Goal: Task Accomplishment & Management: Complete application form

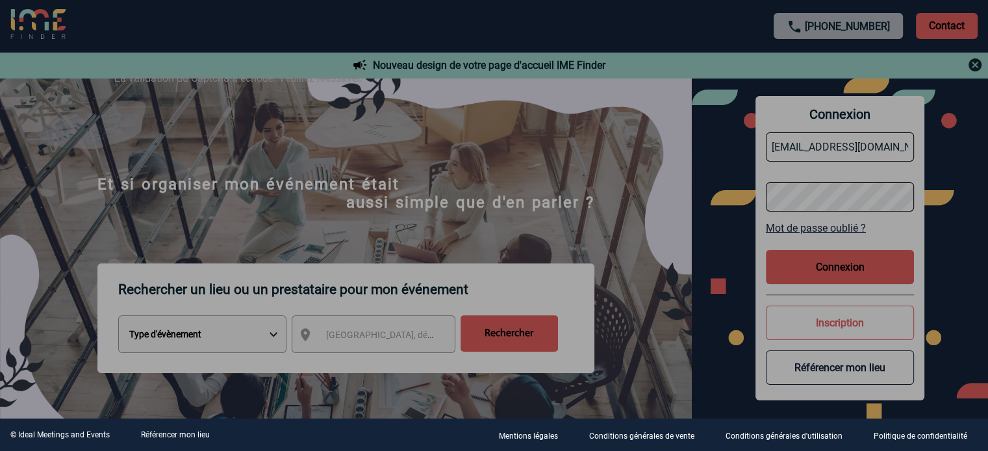
click at [828, 247] on div at bounding box center [494, 225] width 988 height 451
click at [831, 264] on div at bounding box center [494, 225] width 988 height 451
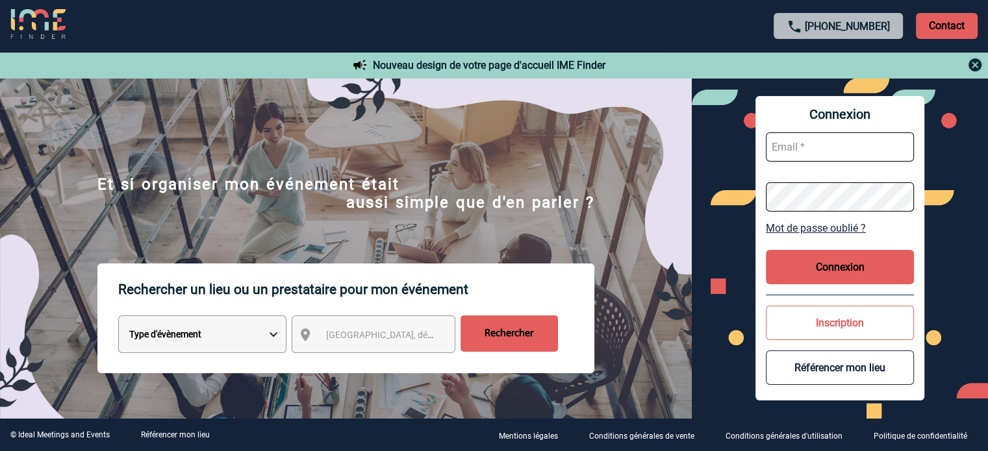
type input "eperiou@ime-groupe.com"
click at [796, 268] on button "Connexion" at bounding box center [840, 267] width 148 height 34
type input "eperiou@ime-groupe.com"
click at [860, 264] on button "Connexion" at bounding box center [840, 267] width 148 height 34
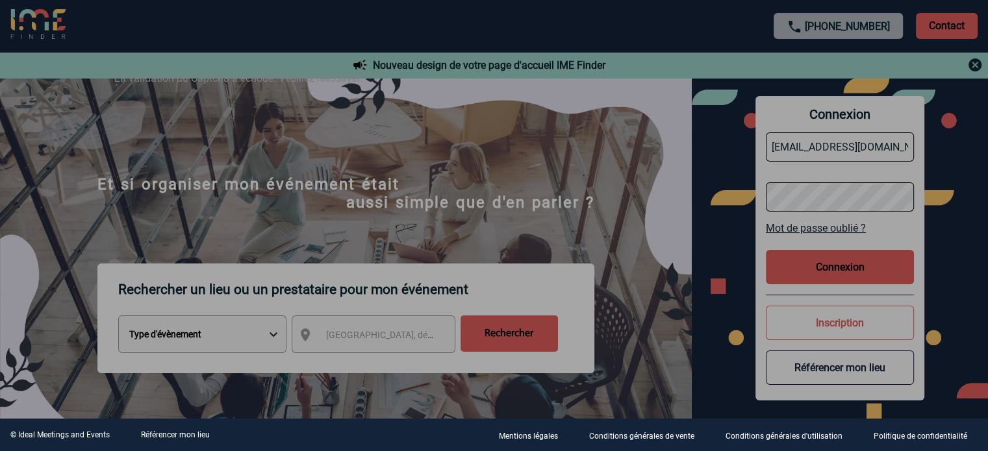
click at [852, 266] on div at bounding box center [494, 225] width 988 height 451
click at [851, 268] on div at bounding box center [494, 225] width 988 height 451
click at [850, 269] on div at bounding box center [494, 225] width 988 height 451
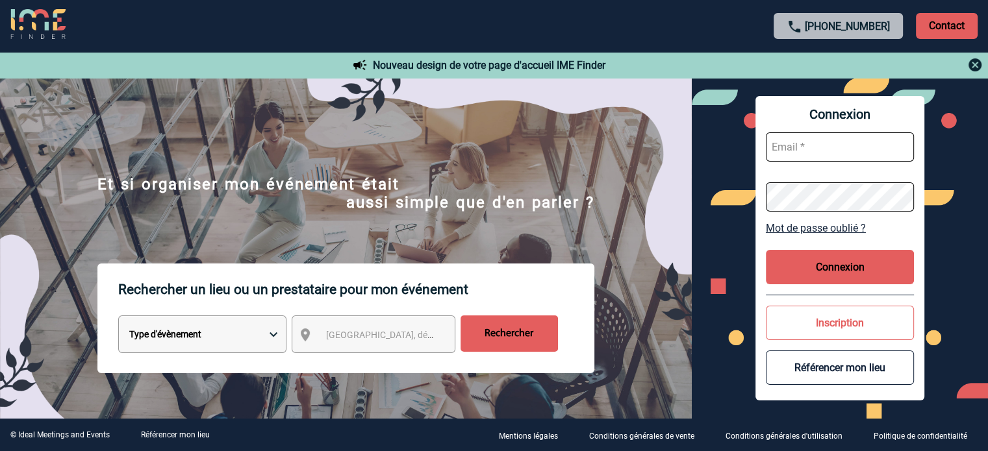
type input "eperiou@ime-groupe.com"
click at [836, 272] on button "Connexion" at bounding box center [840, 267] width 148 height 34
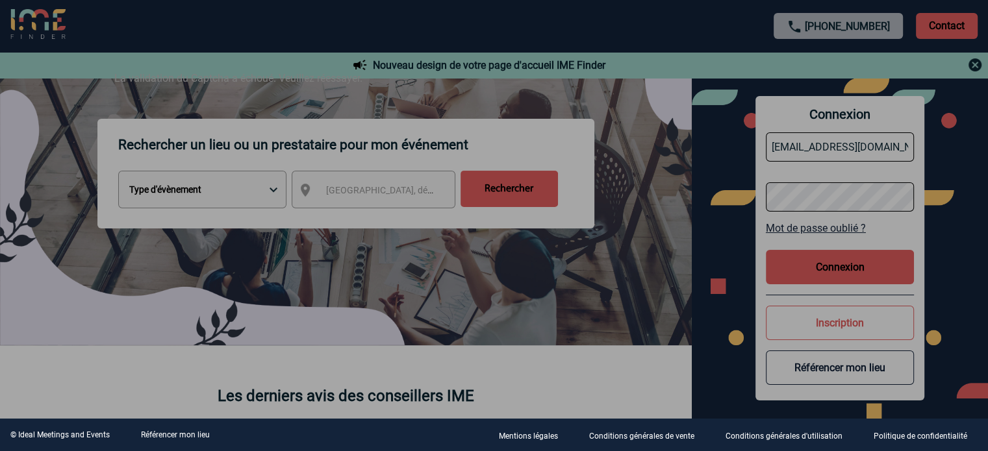
scroll to position [65, 0]
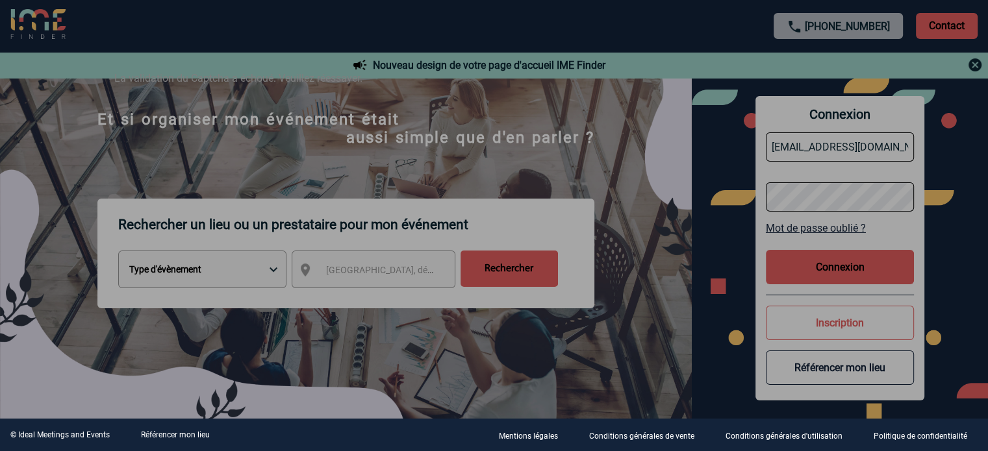
click at [853, 269] on div at bounding box center [494, 225] width 988 height 451
click at [853, 270] on div at bounding box center [494, 225] width 988 height 451
click at [853, 271] on div at bounding box center [494, 225] width 988 height 451
click at [854, 273] on div at bounding box center [494, 225] width 988 height 451
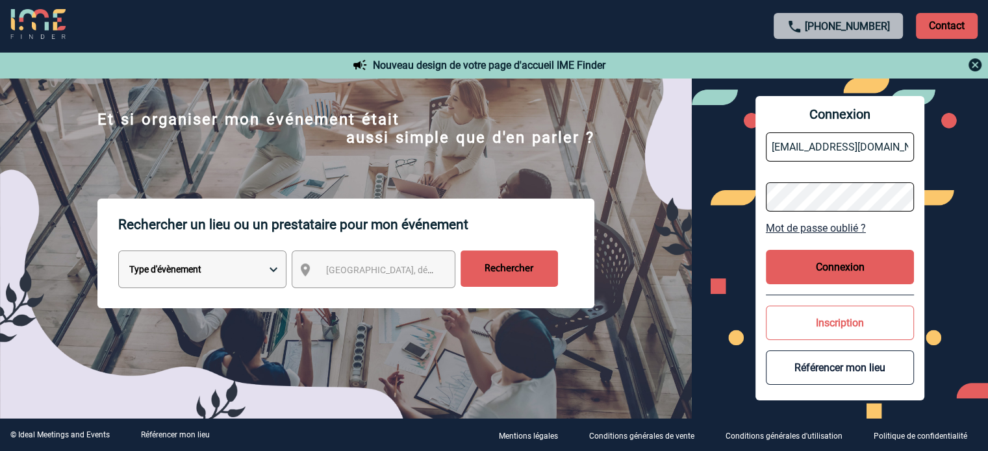
click at [854, 273] on body "+33 1 45 72 07 14 Contact Contact Nouveau design de votre page d'accueil IME Fi…" at bounding box center [494, 160] width 988 height 451
click at [847, 275] on button "Connexion" at bounding box center [840, 267] width 148 height 34
click at [844, 273] on button "Connexion" at bounding box center [840, 267] width 148 height 34
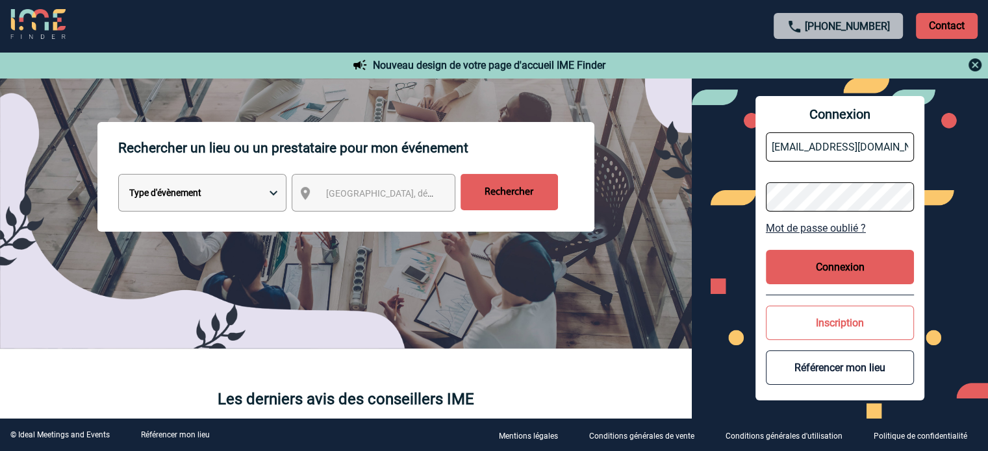
scroll to position [260, 0]
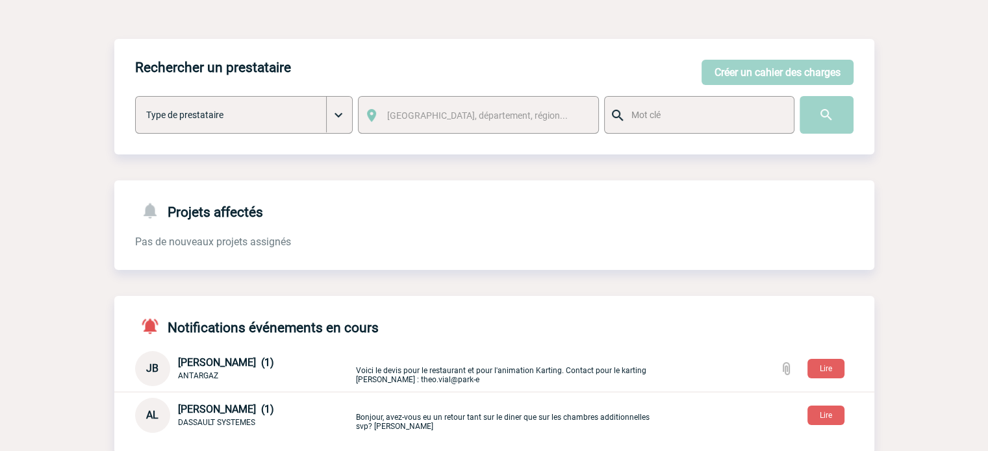
scroll to position [55, 0]
click at [539, 375] on p "Voici le devis pour le restaurant et pour l'animation Karting. Contact pour le …" at bounding box center [508, 369] width 305 height 31
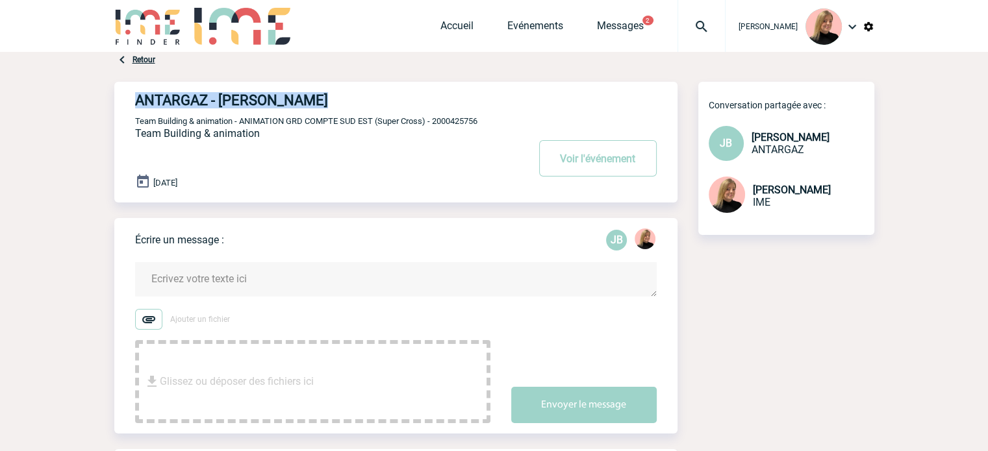
drag, startPoint x: 139, startPoint y: 103, endPoint x: 322, endPoint y: 98, distance: 183.2
click at [322, 98] on h4 "ANTARGAZ - Jérémy BIDAUT" at bounding box center [312, 100] width 354 height 16
copy h4 "ANTARGAZ - Jérémy BIDAUT"
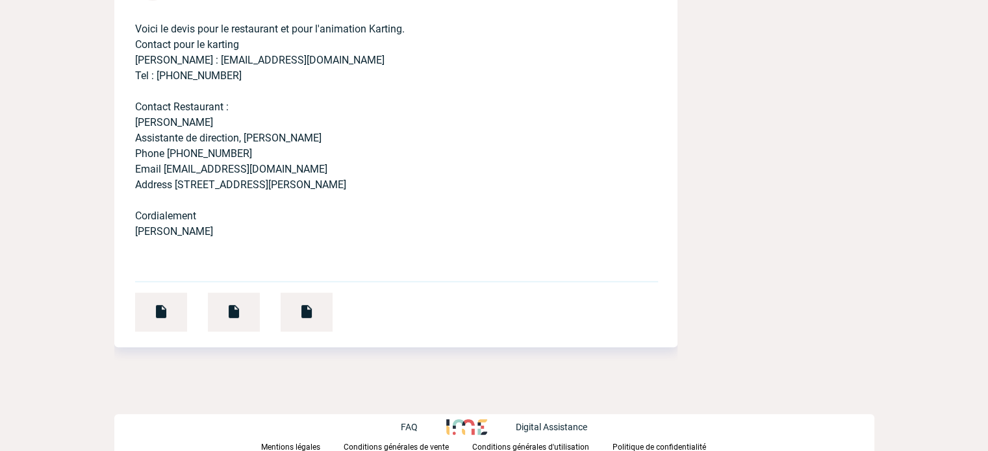
scroll to position [506, 0]
click at [158, 308] on img at bounding box center [161, 311] width 16 height 16
click at [314, 303] on div at bounding box center [307, 311] width 52 height 39
click at [232, 304] on img at bounding box center [234, 311] width 16 height 16
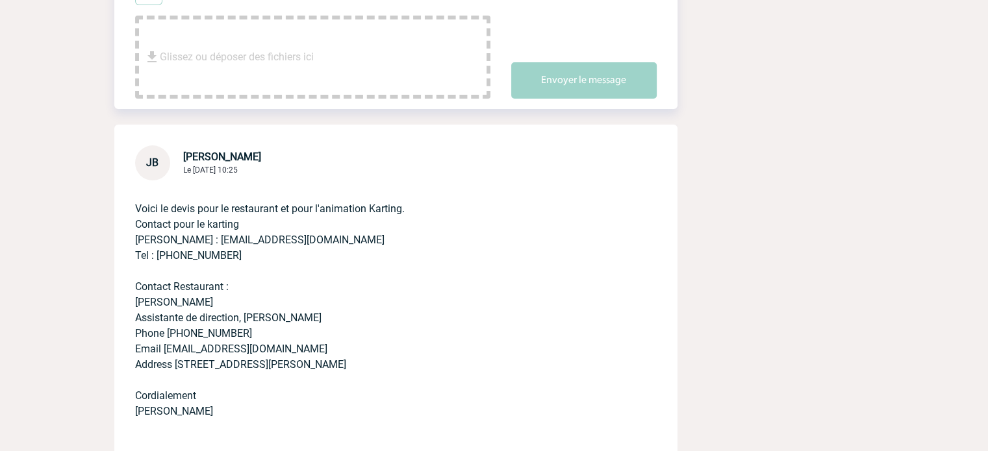
scroll to position [390, 0]
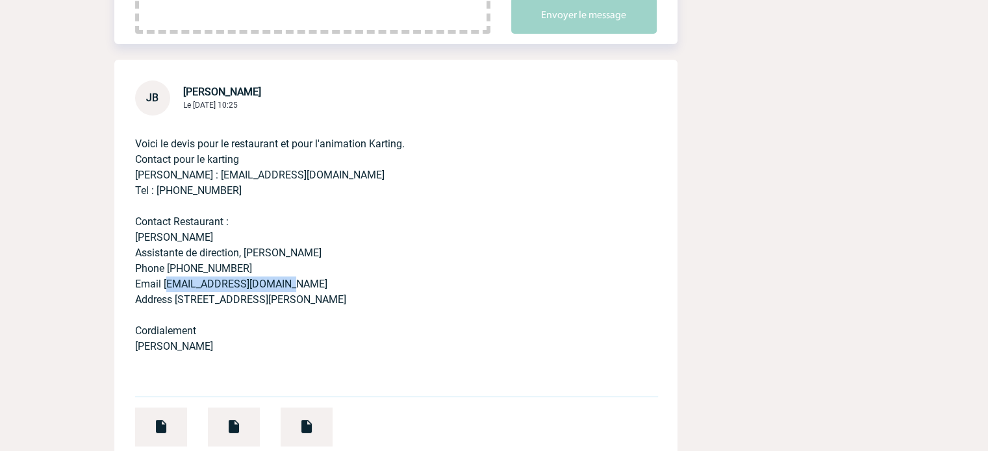
drag, startPoint x: 200, startPoint y: 281, endPoint x: 310, endPoint y: 281, distance: 109.7
click at [310, 281] on p "Voici le devis pour le restaurant et pour l'animation Karting. Contact pour le …" at bounding box center [377, 251] width 485 height 270
copy p "argenson2@argenson.com"
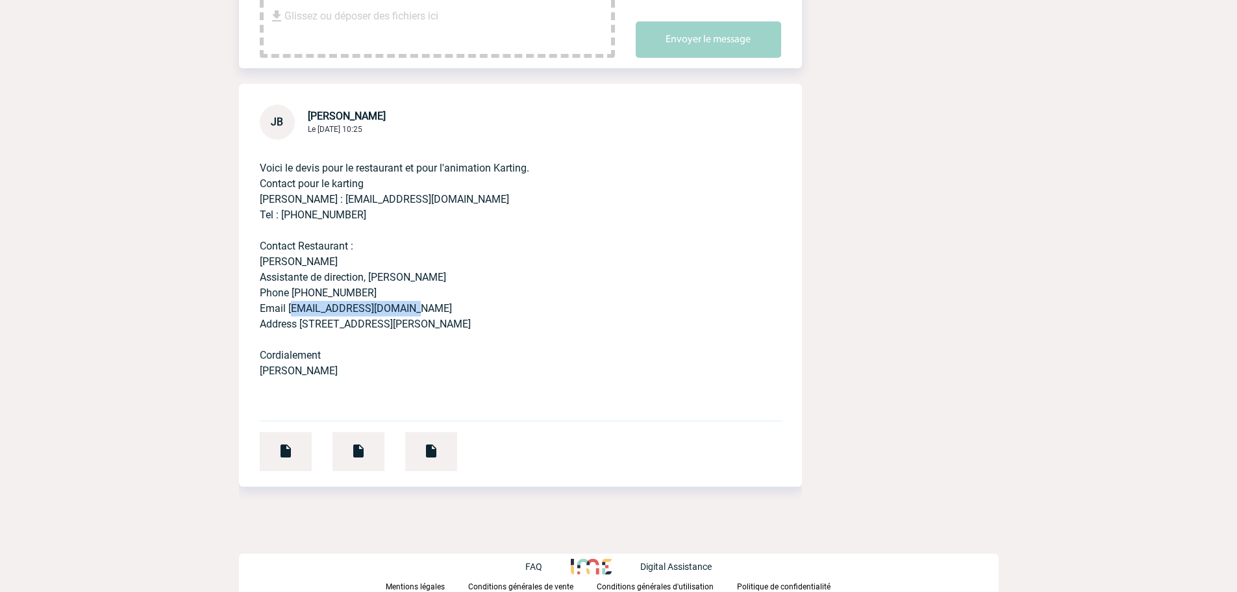
scroll to position [367, 0]
drag, startPoint x: 328, startPoint y: 198, endPoint x: 485, endPoint y: 199, distance: 157.1
click at [485, 199] on p "Voici le devis pour le restaurant et pour l'animation Karting. Contact pour le …" at bounding box center [502, 275] width 485 height 270
copy p "theo.vial@park-events.com"
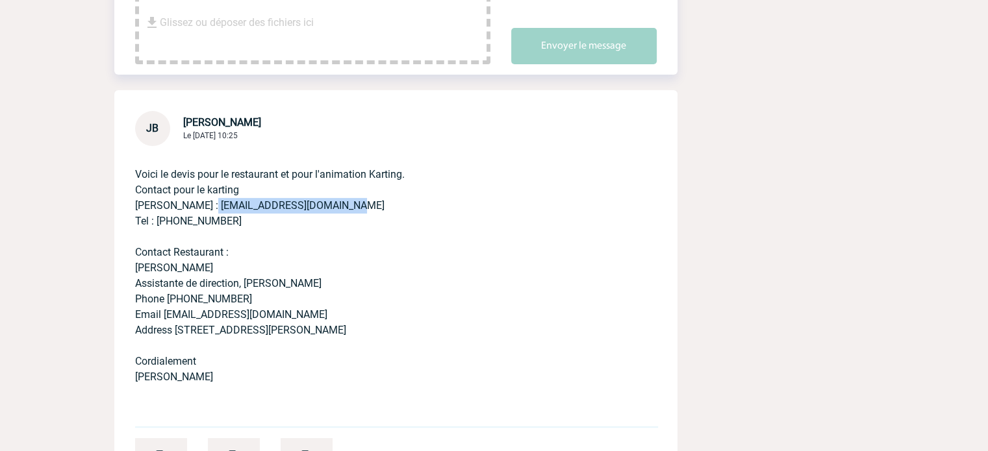
scroll to position [355, 0]
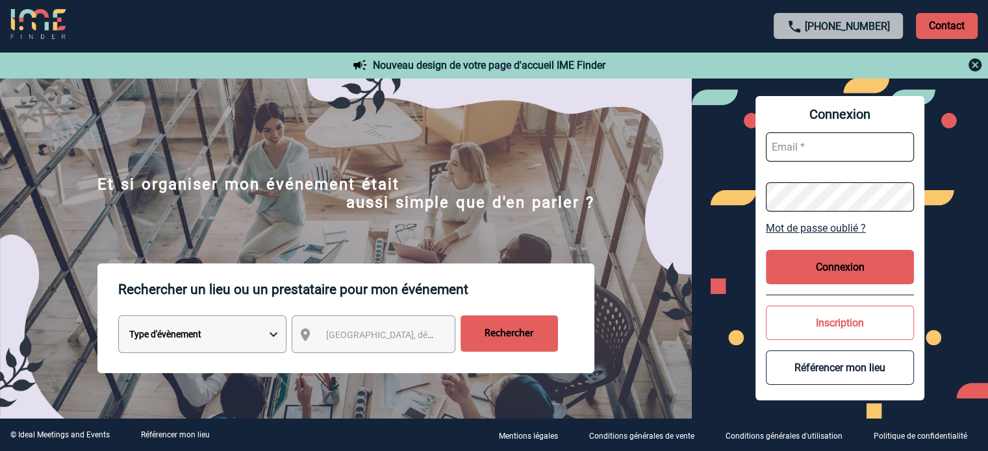
type input "eperiou@ime-groupe.com"
click at [829, 253] on button "Connexion" at bounding box center [840, 267] width 148 height 34
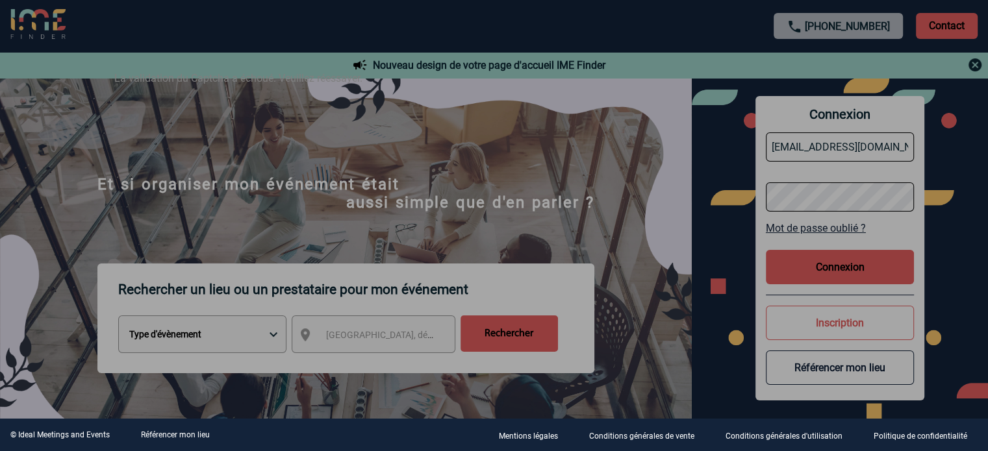
click at [837, 256] on div at bounding box center [494, 225] width 988 height 451
click at [812, 269] on div at bounding box center [494, 225] width 988 height 451
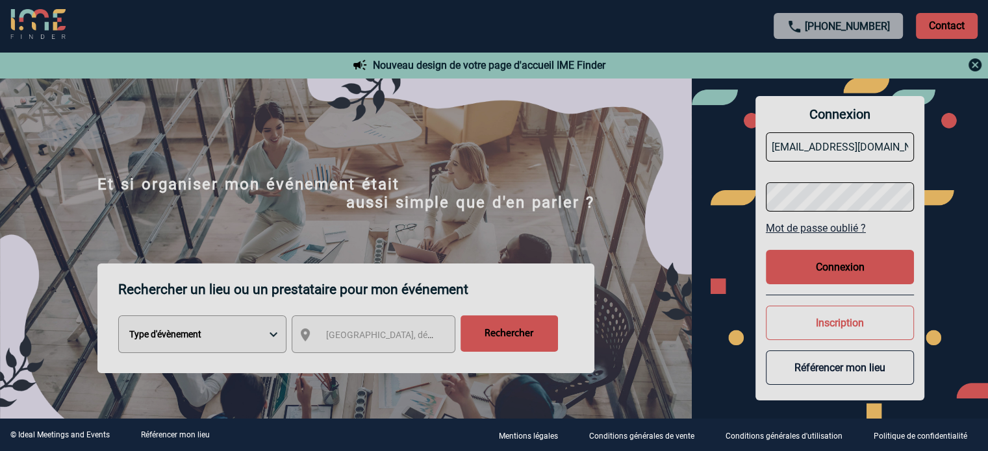
click at [812, 269] on div at bounding box center [494, 225] width 988 height 451
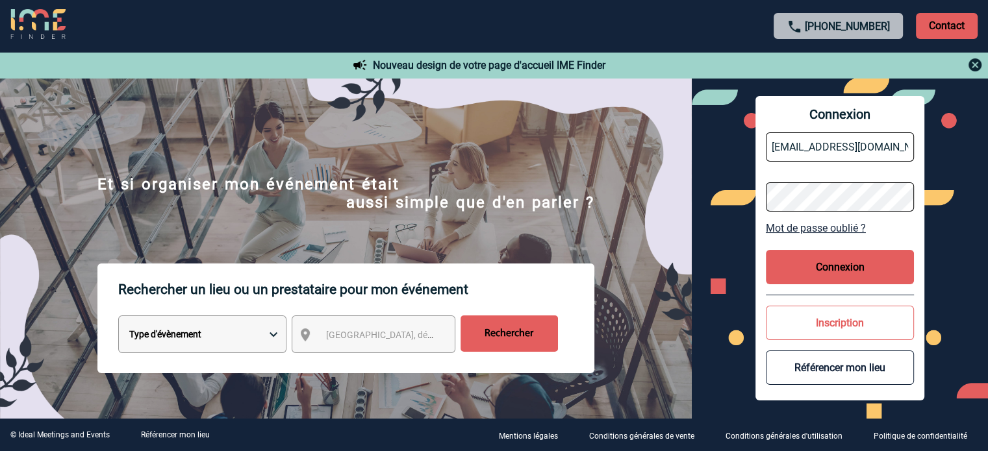
click at [836, 280] on button "Connexion" at bounding box center [840, 267] width 148 height 34
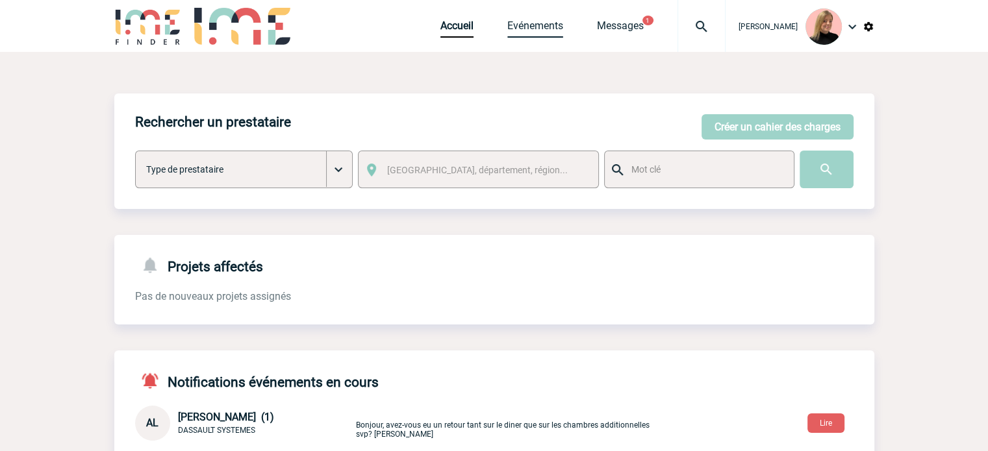
click at [546, 32] on link "Evénements" at bounding box center [535, 28] width 56 height 18
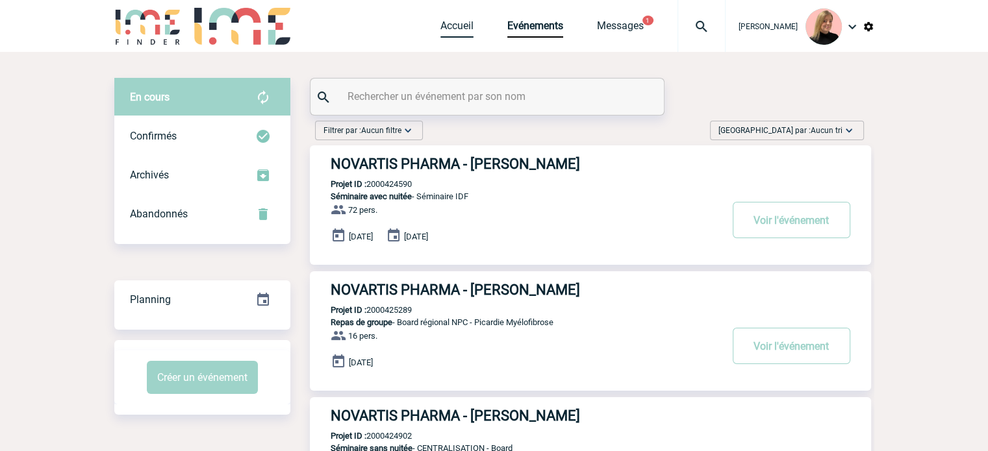
click at [467, 36] on link "Accueil" at bounding box center [456, 28] width 33 height 18
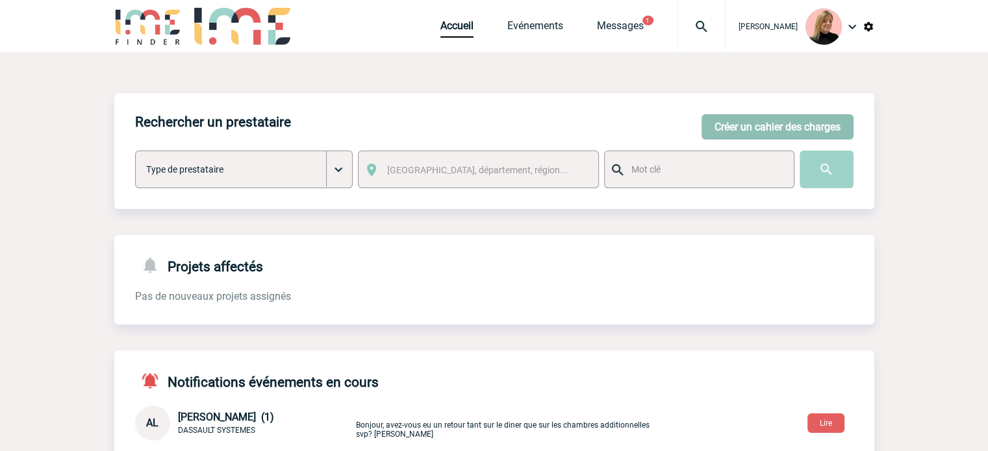
click at [781, 123] on button "Créer un cahier des charges" at bounding box center [777, 126] width 152 height 25
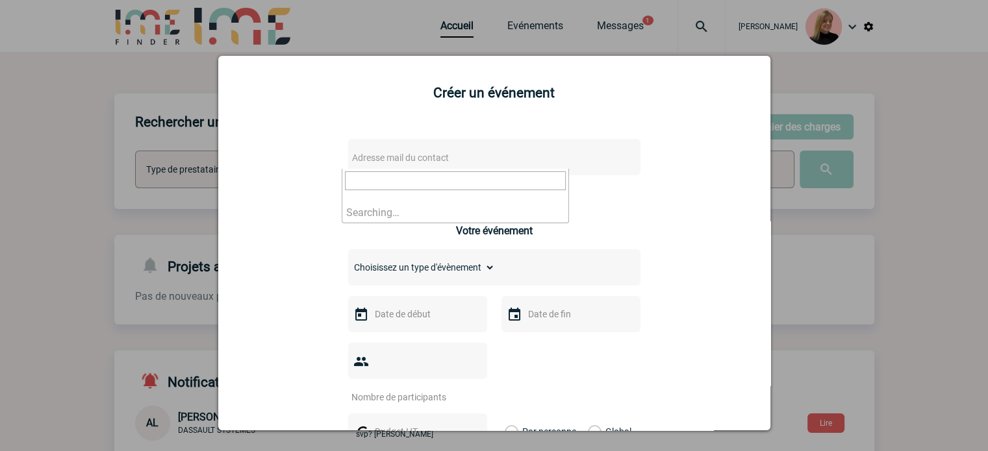
click at [510, 166] on span "Adresse mail du contact" at bounding box center [460, 158] width 227 height 18
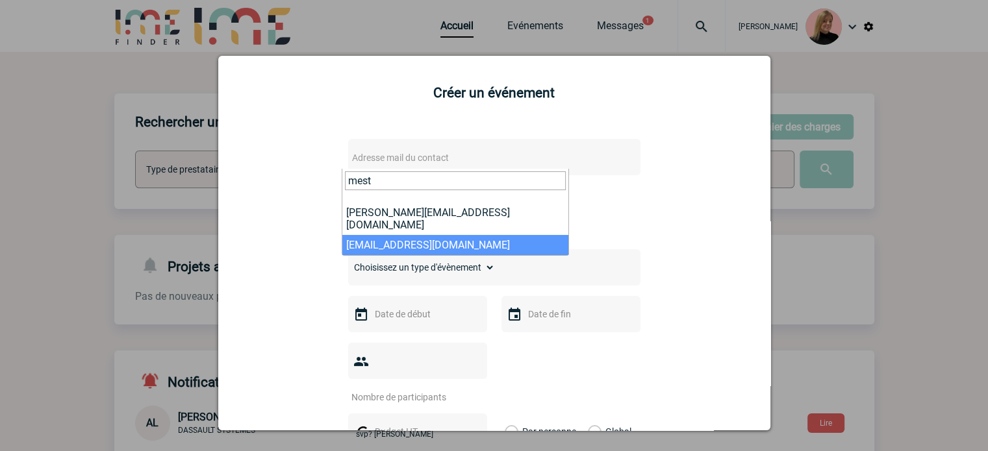
type input "mest"
select select "132201"
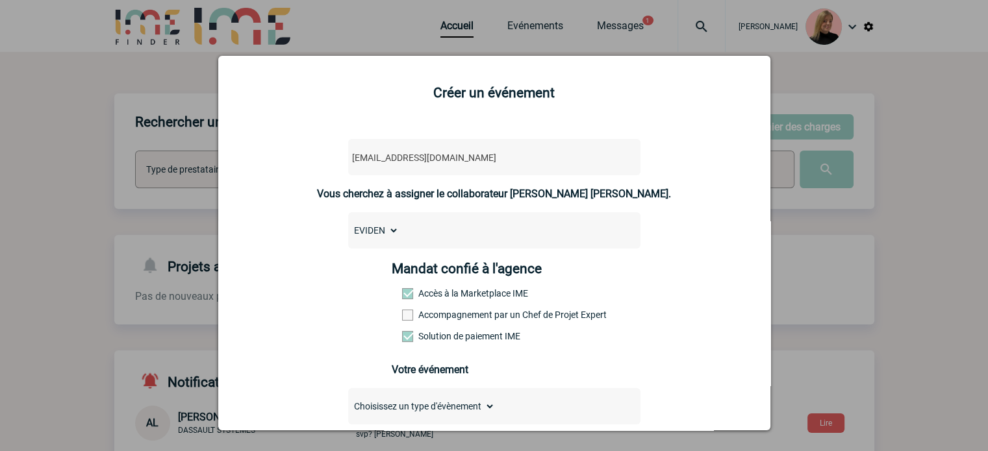
scroll to position [130, 0]
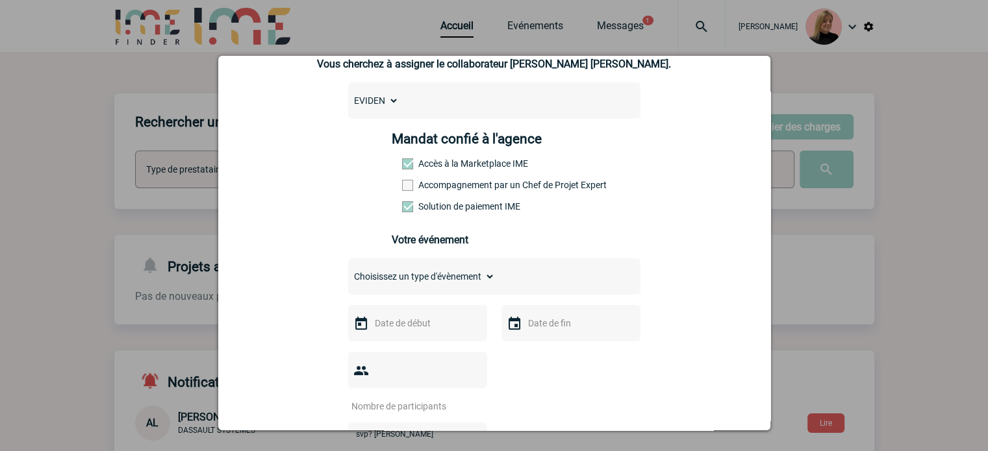
click at [429, 278] on select "Choisissez un type d'évènement Séminaire avec nuitée Séminaire sans nuitée Repa…" at bounding box center [421, 277] width 147 height 18
click at [475, 281] on select "Choisissez un type d'évènement Séminaire avec nuitée Séminaire sans nuitée Repa…" at bounding box center [421, 277] width 147 height 18
select select "9"
click at [348, 271] on select "Choisissez un type d'évènement Séminaire avec nuitée Séminaire sans nuitée Repa…" at bounding box center [421, 277] width 147 height 18
click at [447, 273] on select "Choisissez un type d'évènement Séminaire avec nuitée Séminaire sans nuitée Repa…" at bounding box center [421, 277] width 147 height 18
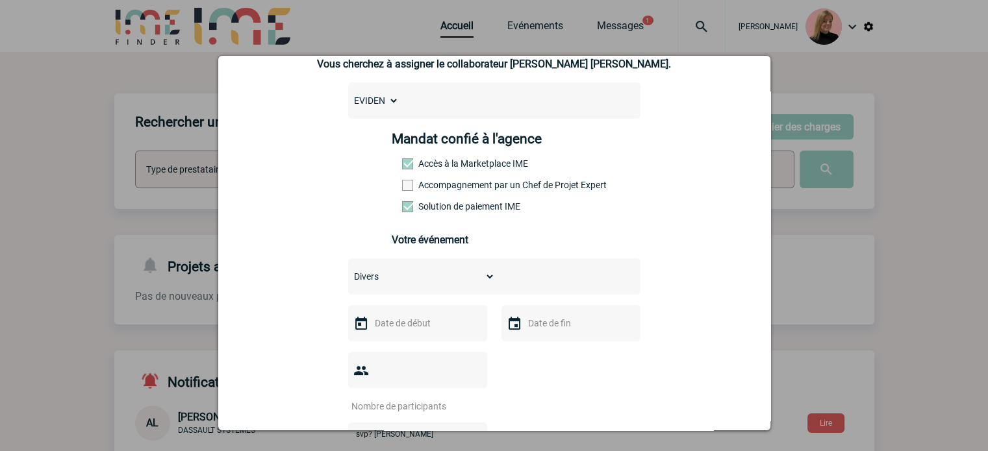
drag, startPoint x: 574, startPoint y: 236, endPoint x: 577, endPoint y: 185, distance: 51.4
click at [577, 220] on div "Mandat confié à l'agence Accès à la Marketplace IME Accompagnement par un Chef …" at bounding box center [494, 194] width 205 height 127
click at [418, 286] on select "Choisissez un type d'évènement Séminaire avec nuitée Séminaire sans nuitée Repa…" at bounding box center [421, 277] width 147 height 18
click at [556, 281] on div "Choisissez un type d'évènement Séminaire avec nuitée Séminaire sans nuitée Repa…" at bounding box center [494, 276] width 292 height 36
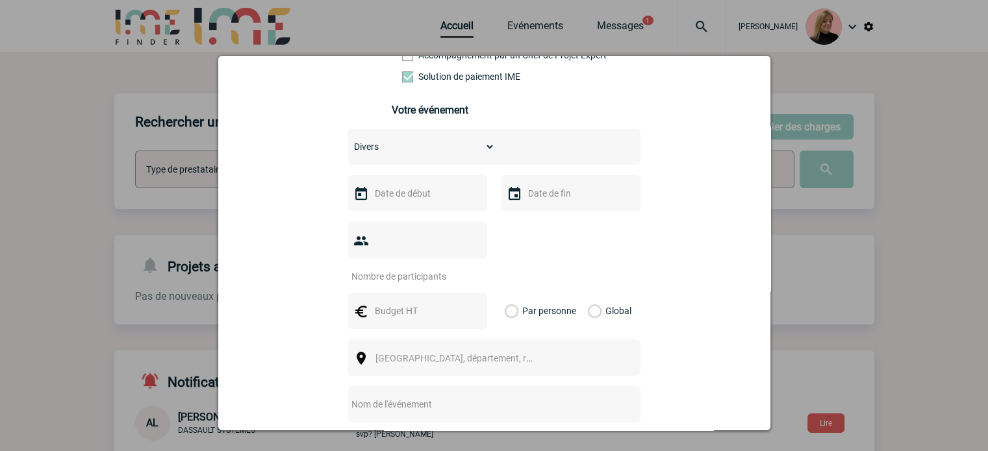
click at [408, 186] on div at bounding box center [417, 193] width 139 height 36
click at [408, 192] on input "text" at bounding box center [416, 193] width 90 height 17
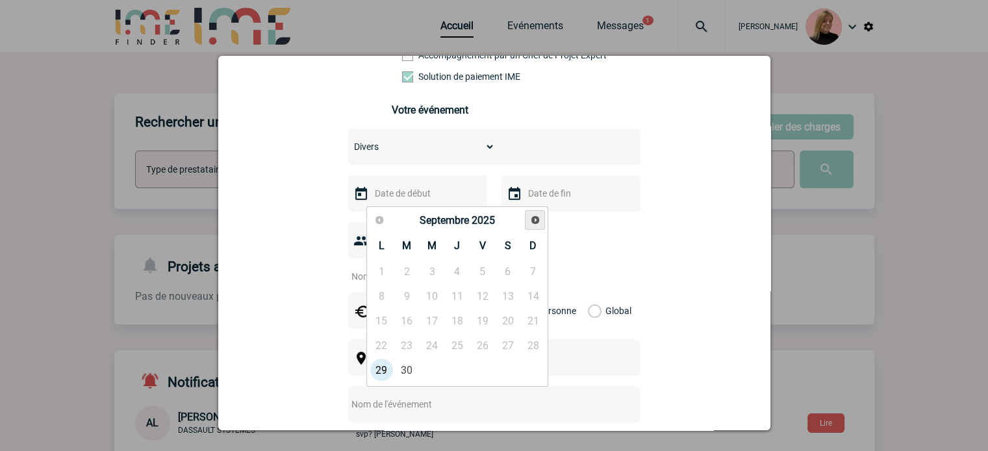
click at [533, 220] on span "Suivant" at bounding box center [535, 220] width 10 height 10
click at [540, 217] on span "Suivant" at bounding box center [535, 220] width 10 height 10
click at [405, 350] on link "18" at bounding box center [407, 345] width 24 height 23
type input "18-11-2025"
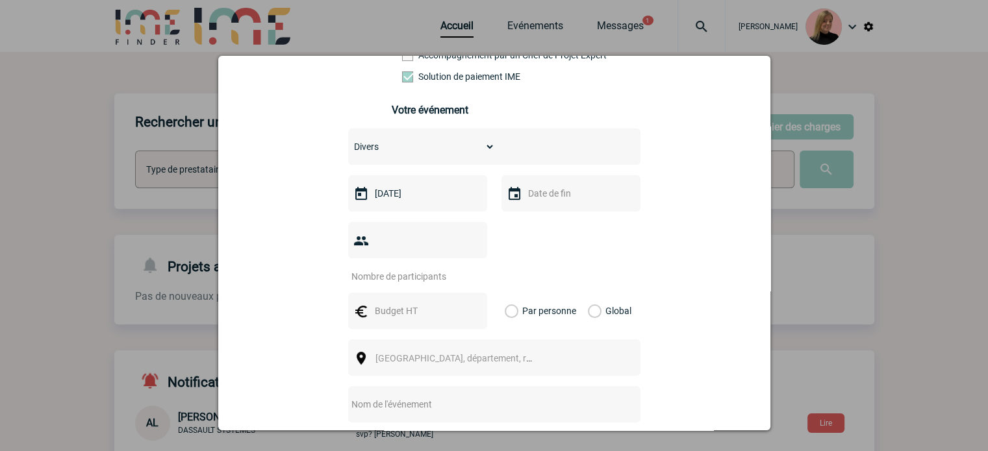
click at [445, 268] on input "number" at bounding box center [409, 276] width 122 height 17
type input "1"
click at [421, 303] on input "text" at bounding box center [416, 311] width 90 height 17
click at [590, 293] on label "Global" at bounding box center [592, 311] width 8 height 36
click at [0, 0] on input "Global" at bounding box center [0, 0] width 0 height 0
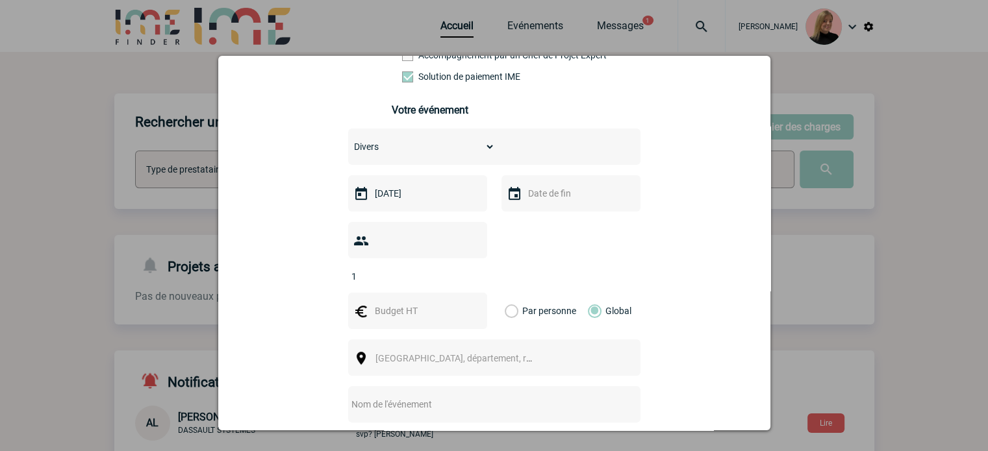
click at [444, 303] on input "text" at bounding box center [416, 311] width 90 height 17
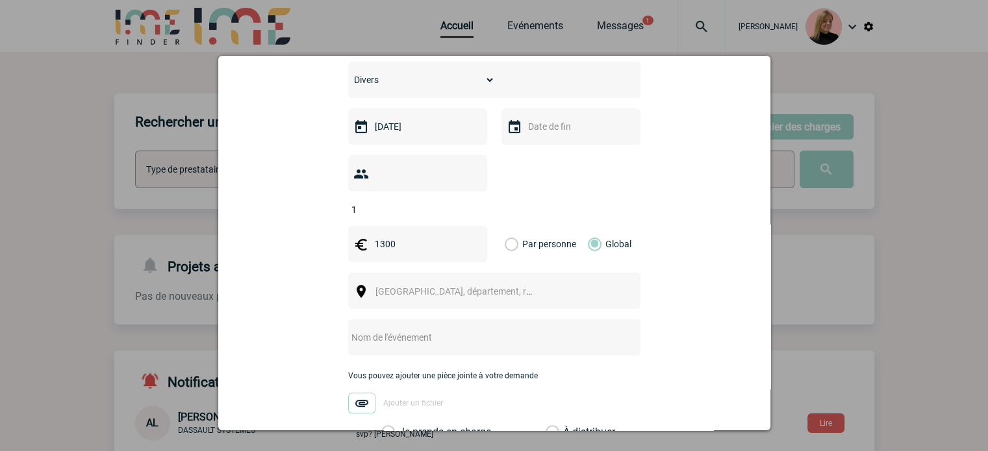
scroll to position [325, 0]
type input "1300"
click at [449, 284] on span "Ville, département, région..." at bounding box center [459, 293] width 179 height 18
type input "s"
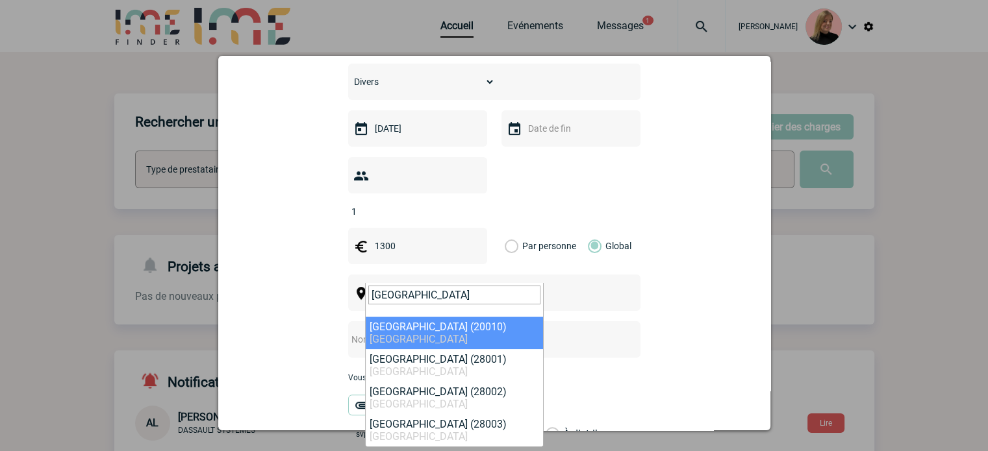
type input "madrid"
select select "315051"
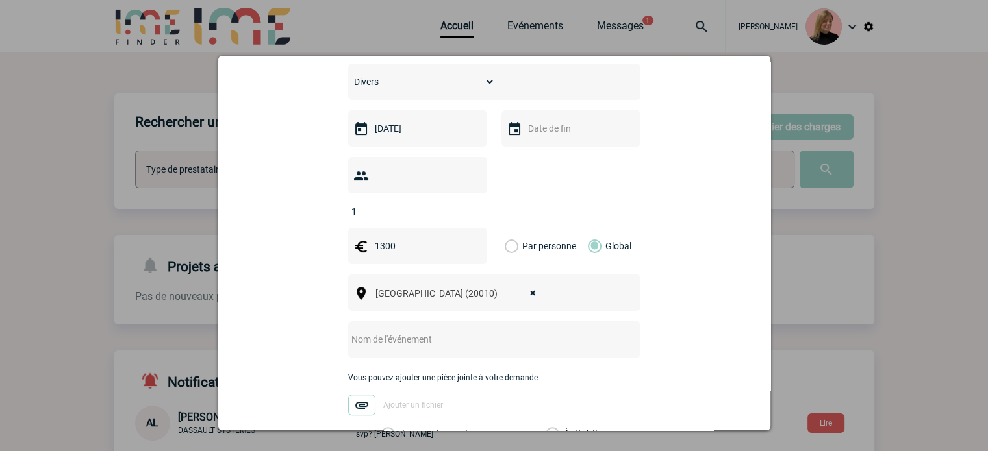
drag, startPoint x: 397, startPoint y: 336, endPoint x: 400, endPoint y: 320, distance: 16.6
click at [397, 334] on div at bounding box center [494, 339] width 292 height 36
click at [400, 331] on input "text" at bounding box center [477, 339] width 258 height 17
paste input "ISMS FORUM ATOS SPAIN"
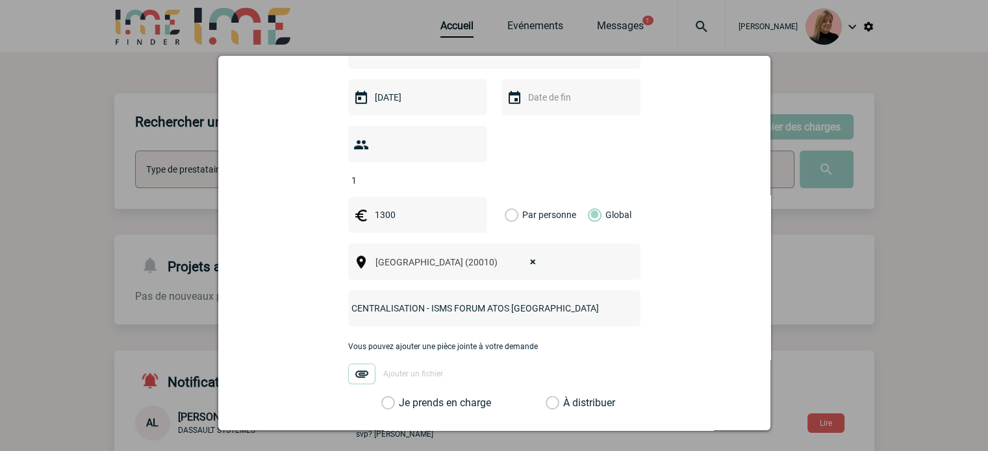
scroll to position [455, 0]
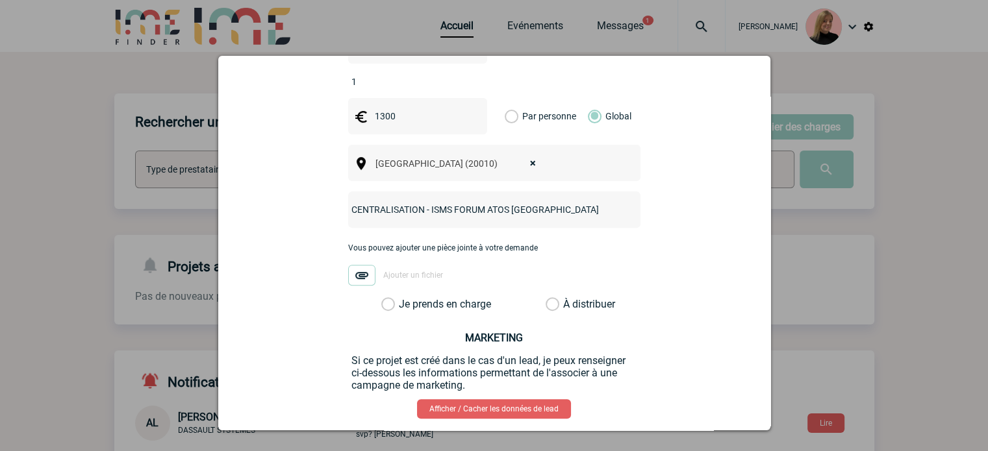
type input "CENTRALISATION - ISMS FORUM ATOS SPAIN"
click at [403, 298] on label "Je prends en charge" at bounding box center [392, 304] width 22 height 13
click at [0, 0] on input "Je prends en charge" at bounding box center [0, 0] width 0 height 0
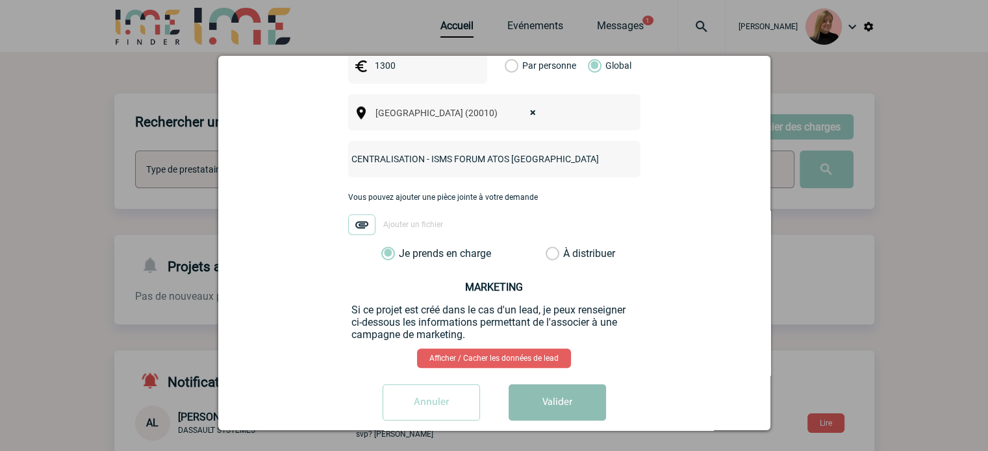
click at [560, 393] on button "Valider" at bounding box center [556, 402] width 97 height 36
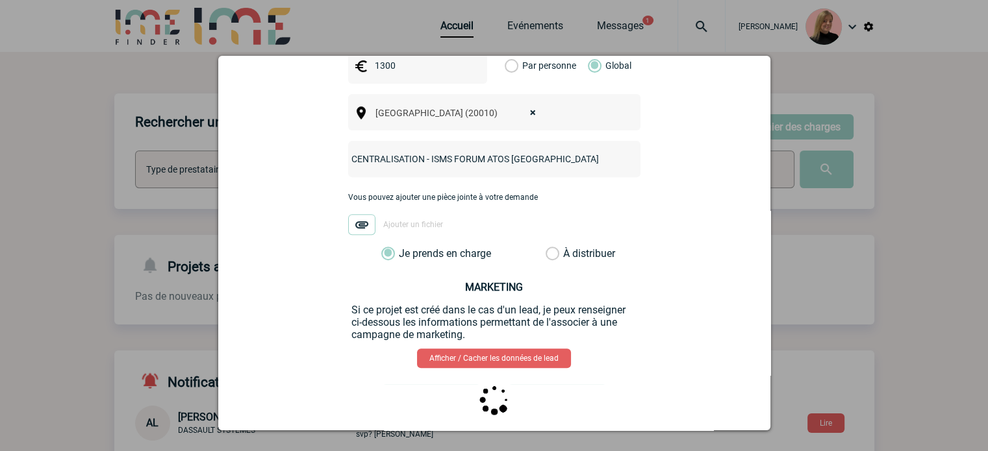
scroll to position [0, 0]
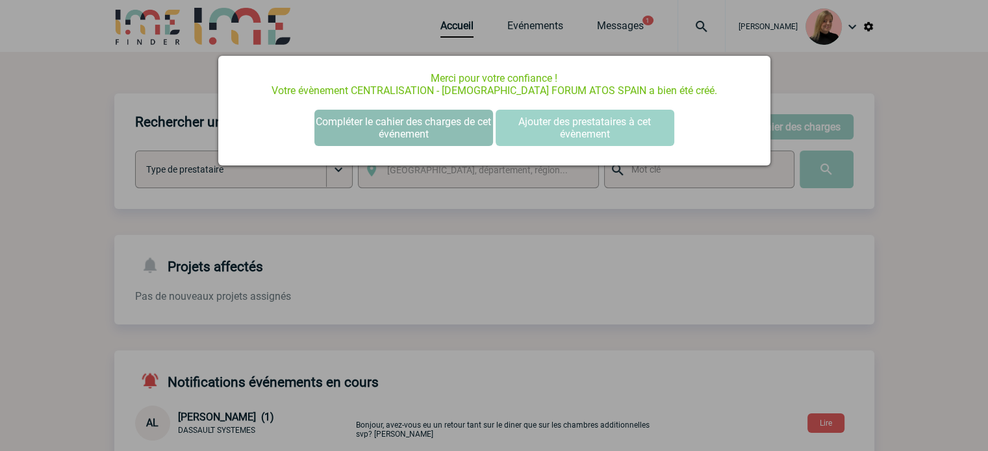
click at [416, 127] on button "Compléter le cahier des charges de cet événement" at bounding box center [403, 128] width 179 height 36
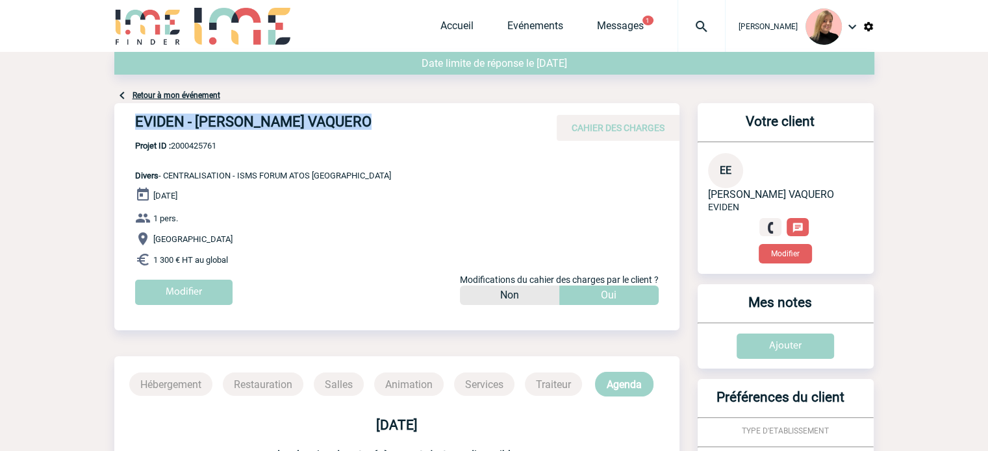
drag, startPoint x: 135, startPoint y: 125, endPoint x: 380, endPoint y: 117, distance: 244.9
click at [376, 117] on h4 "EVIDEN - [PERSON_NAME] VAQUERO" at bounding box center [330, 125] width 390 height 22
click at [231, 134] on h4 "EVIDEN - [PERSON_NAME] VAQUERO" at bounding box center [330, 125] width 390 height 22
click at [198, 124] on h4 "EVIDEN - [PERSON_NAME] VAQUERO" at bounding box center [330, 125] width 390 height 22
drag, startPoint x: 197, startPoint y: 125, endPoint x: 368, endPoint y: 123, distance: 171.4
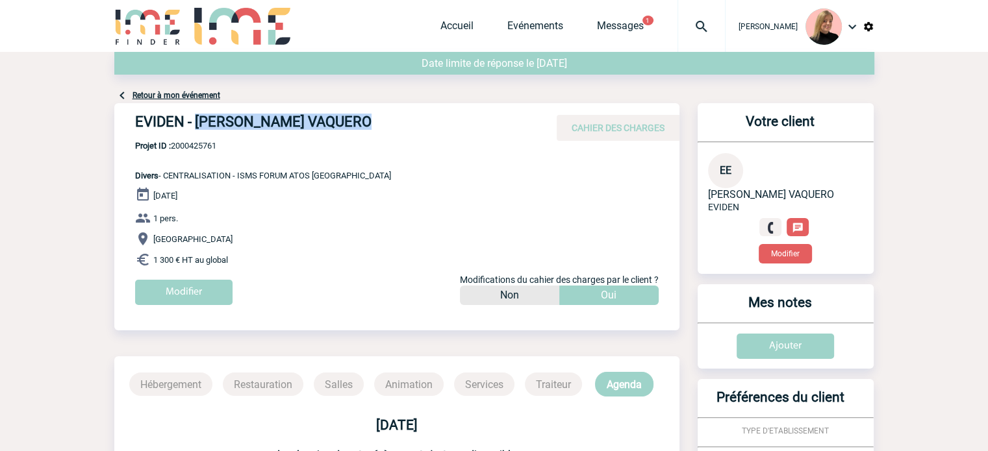
click at [369, 123] on h4 "EVIDEN - [PERSON_NAME] VAQUERO" at bounding box center [330, 125] width 390 height 22
copy h4 "[PERSON_NAME] VAQUERO"
